Goal: Information Seeking & Learning: Learn about a topic

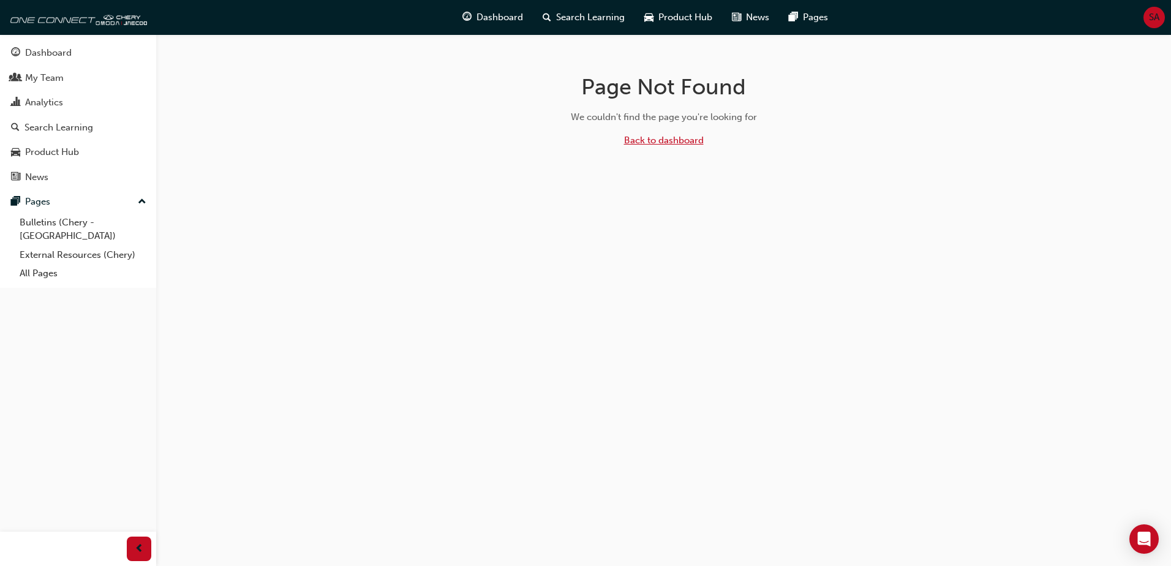
click at [652, 140] on link "Back to dashboard" at bounding box center [664, 140] width 80 height 11
